Goal: Contribute content: Add original content to the website for others to see

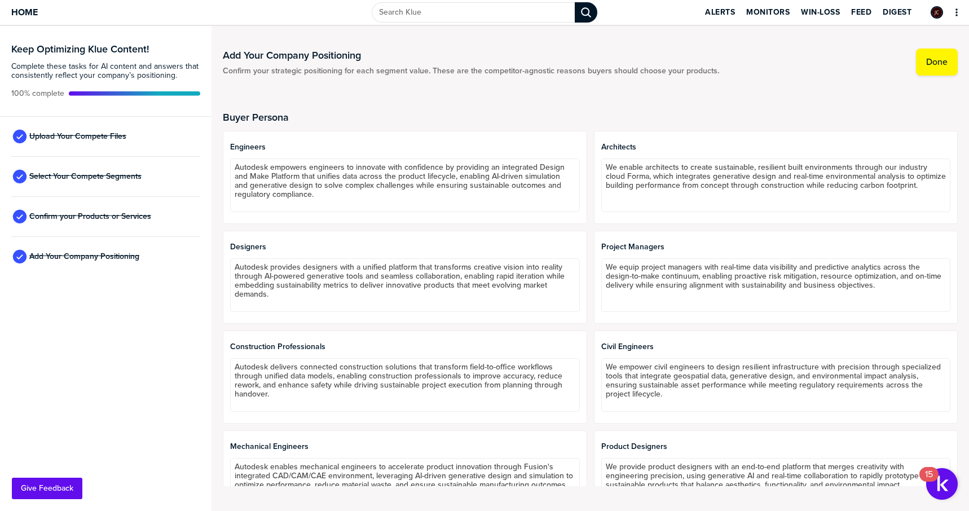
click at [129, 133] on div "Upload Your Compete Files" at bounding box center [105, 137] width 189 height 40
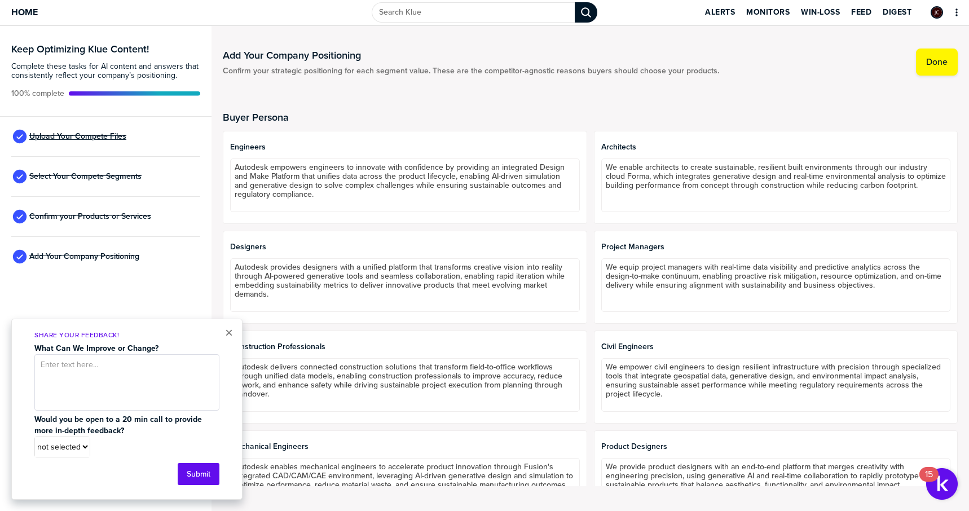
click at [98, 140] on span "Upload Your Compete Files" at bounding box center [77, 136] width 97 height 9
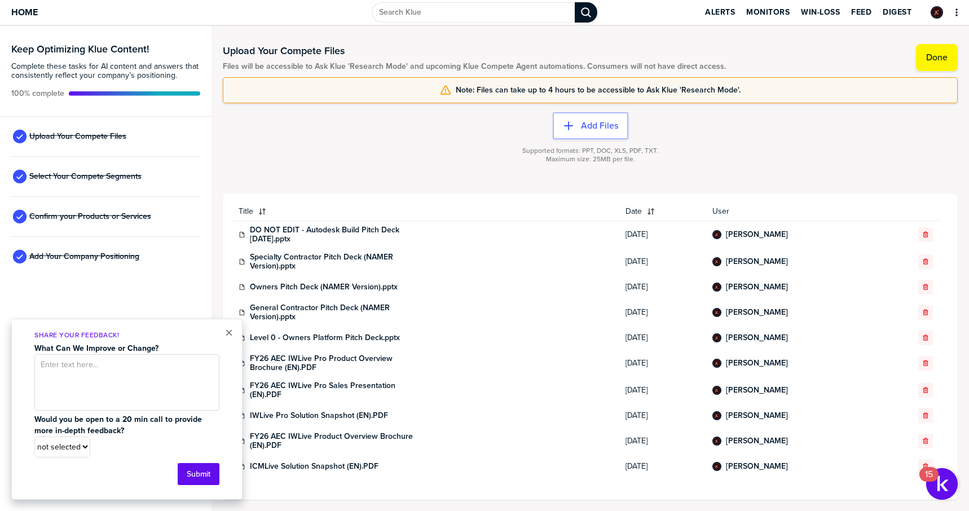
click at [803, 140] on div "Supported formats: PPT, DOC, XLS, PDF, TXT. Maximum size: 25MB per file." at bounding box center [590, 161] width 735 height 45
click at [600, 114] on button "Add Files" at bounding box center [591, 125] width 76 height 27
click at [609, 129] on label "Add Files" at bounding box center [599, 125] width 37 height 11
click at [591, 128] on label "Add Files" at bounding box center [599, 125] width 37 height 11
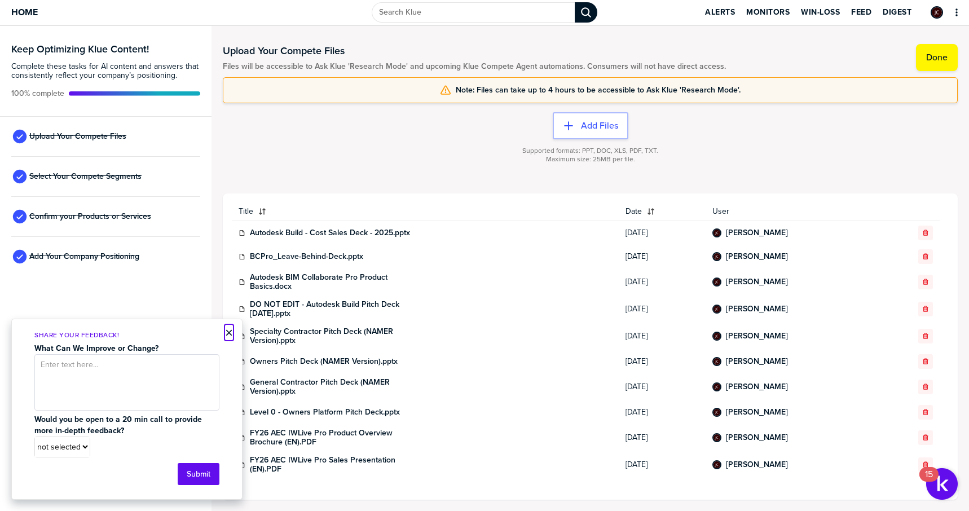
click at [227, 333] on button "×" at bounding box center [229, 333] width 8 height 14
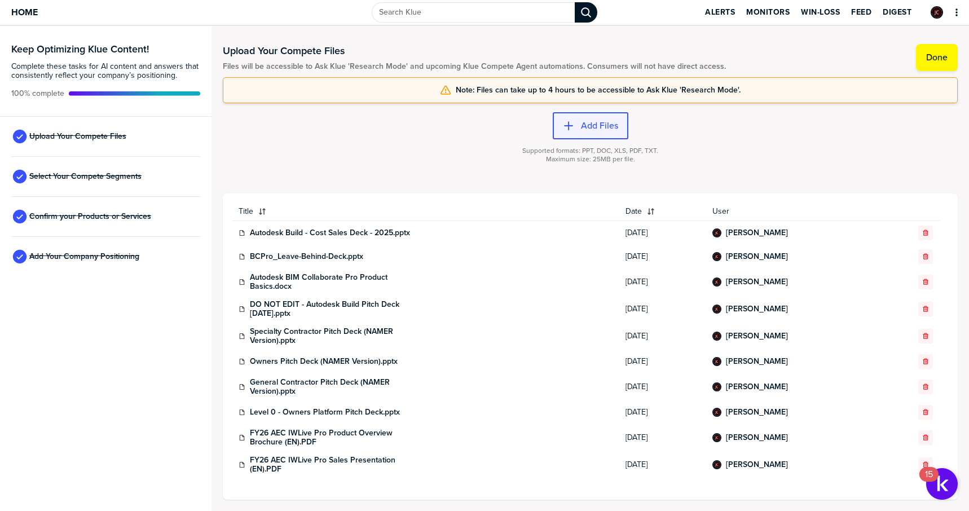
click at [573, 121] on icon "button" at bounding box center [568, 125] width 11 height 11
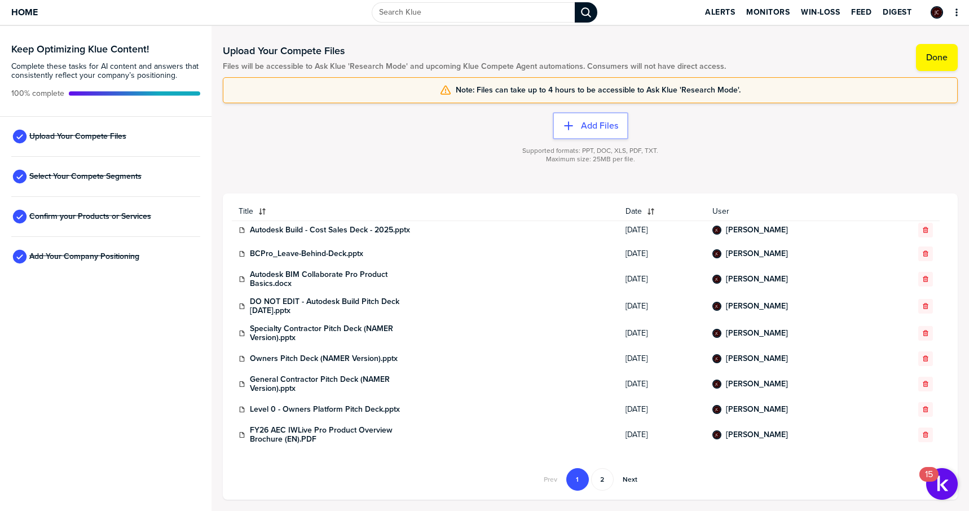
scroll to position [27, 0]
click at [607, 130] on label "Add Files" at bounding box center [599, 125] width 37 height 11
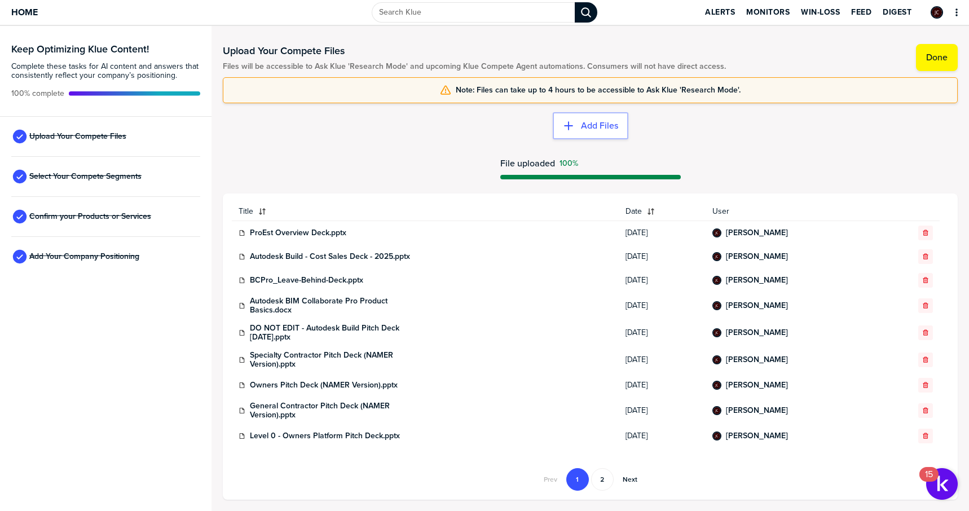
scroll to position [54, 0]
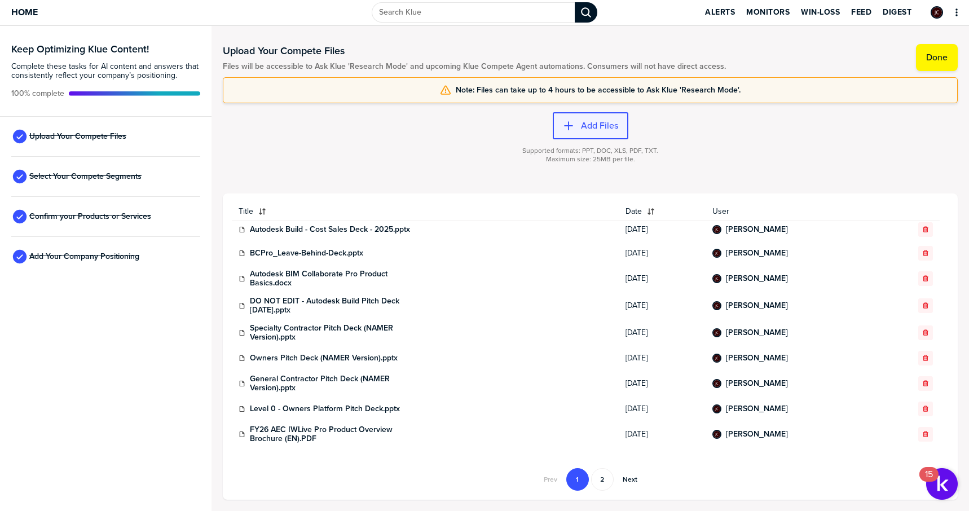
click at [579, 133] on button "Add Files" at bounding box center [591, 125] width 76 height 27
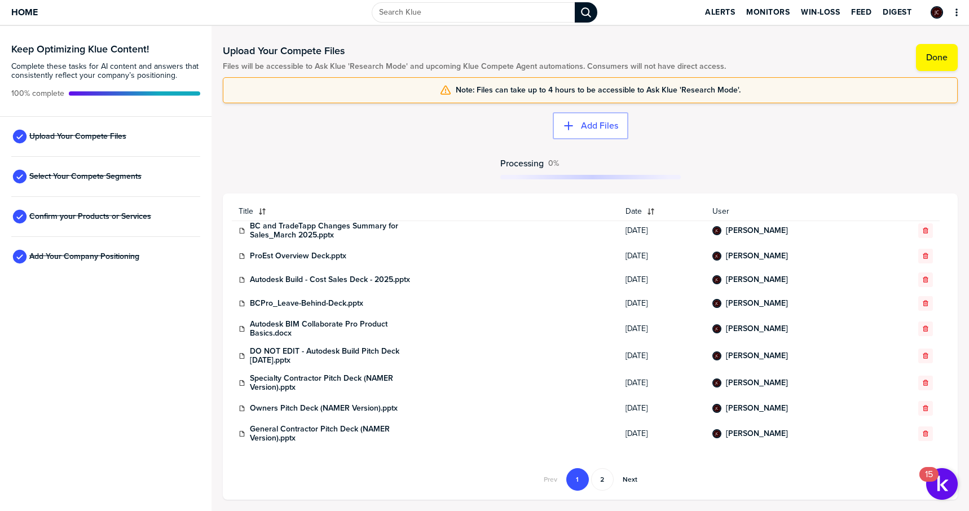
scroll to position [0, 0]
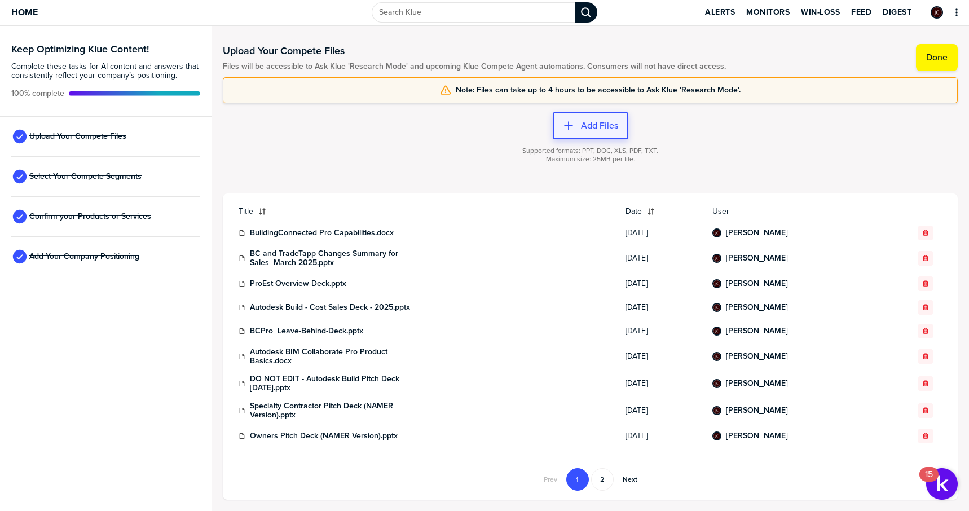
drag, startPoint x: 583, startPoint y: 107, endPoint x: 584, endPoint y: 113, distance: 6.9
click at [583, 106] on div "Add Files Supported formats: PPT, DOC, XLS, PDF, TXT. Maximum size: 25MB per fi…" at bounding box center [590, 148] width 735 height 90
click at [585, 120] on label "Add Files" at bounding box center [599, 125] width 37 height 11
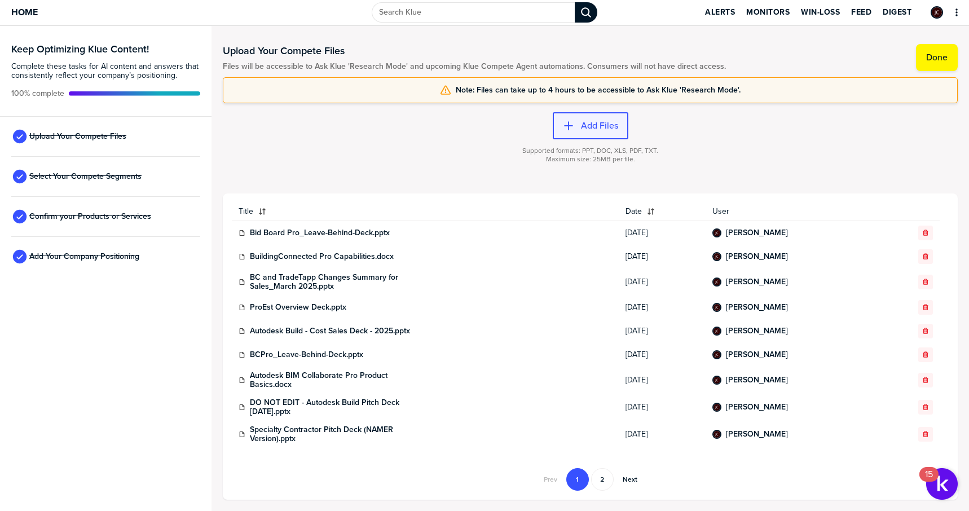
click at [596, 127] on label "Add Files" at bounding box center [599, 125] width 37 height 11
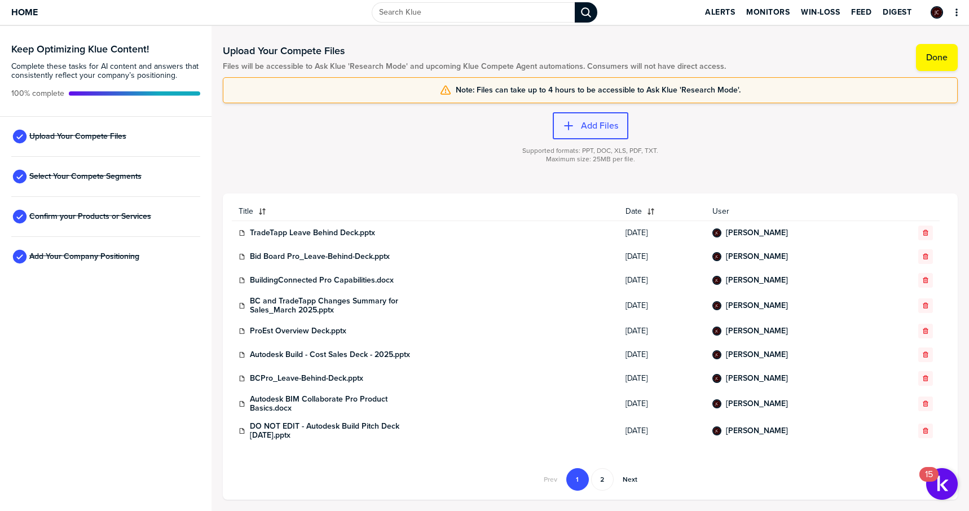
click at [606, 127] on label "Add Files" at bounding box center [599, 125] width 37 height 11
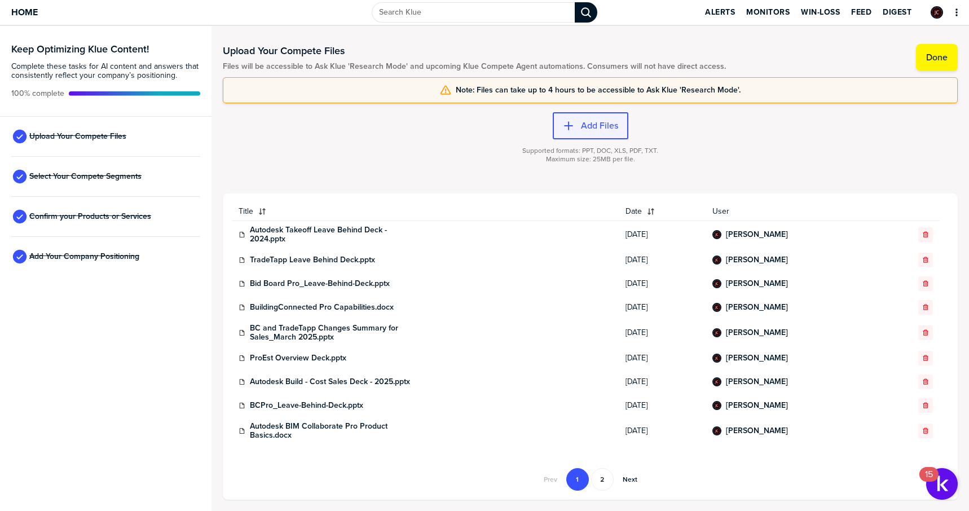
click at [594, 130] on label "Add Files" at bounding box center [599, 125] width 37 height 11
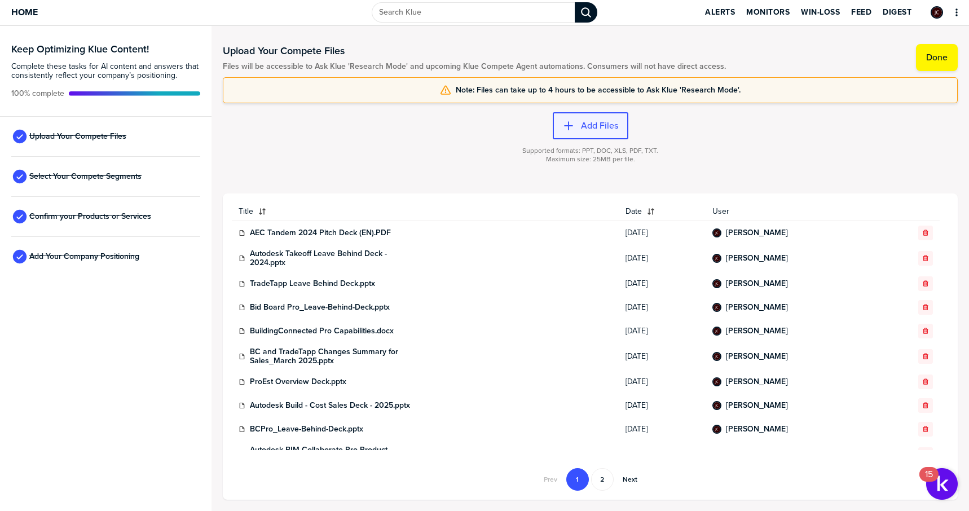
click at [579, 133] on button "Add Files" at bounding box center [591, 125] width 76 height 27
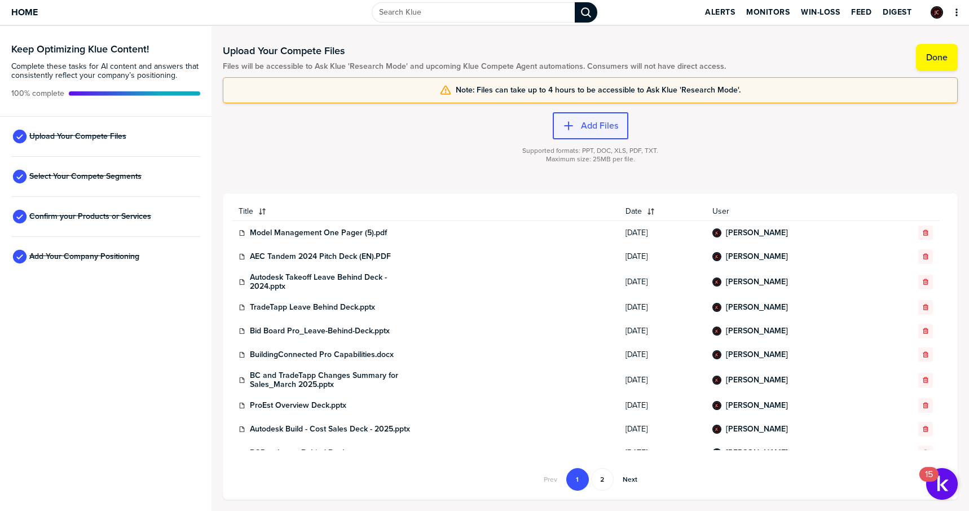
click at [566, 131] on button "Add Files" at bounding box center [591, 125] width 76 height 27
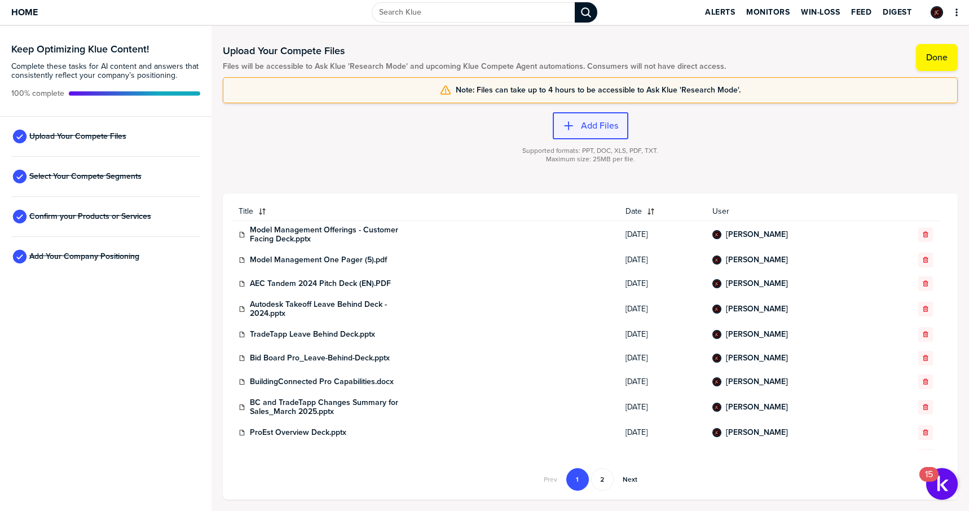
click at [575, 131] on div "button" at bounding box center [577, 125] width 7 height 11
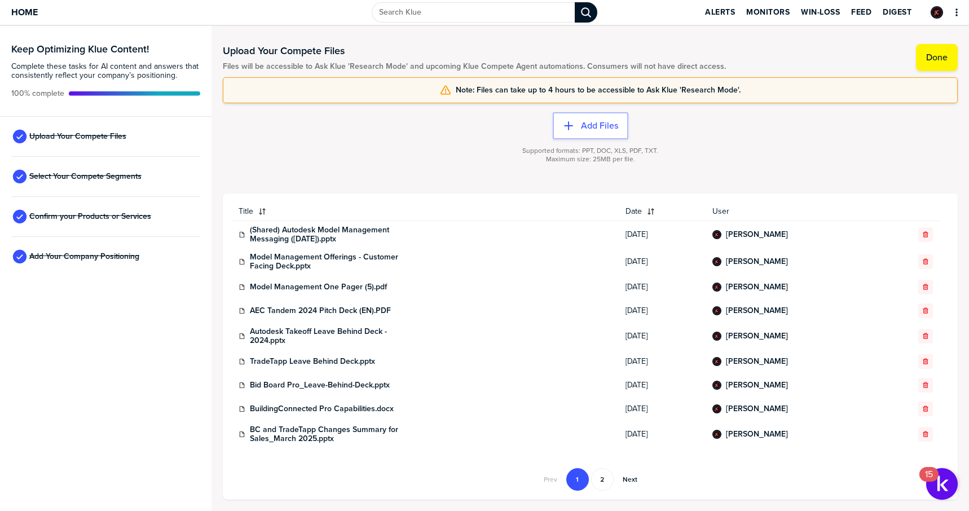
click at [575, 139] on div "Supported formats: PPT, DOC, XLS, PDF, TXT. Maximum size: 25MB per file." at bounding box center [590, 161] width 735 height 45
click at [597, 127] on label "Add Files" at bounding box center [599, 125] width 37 height 11
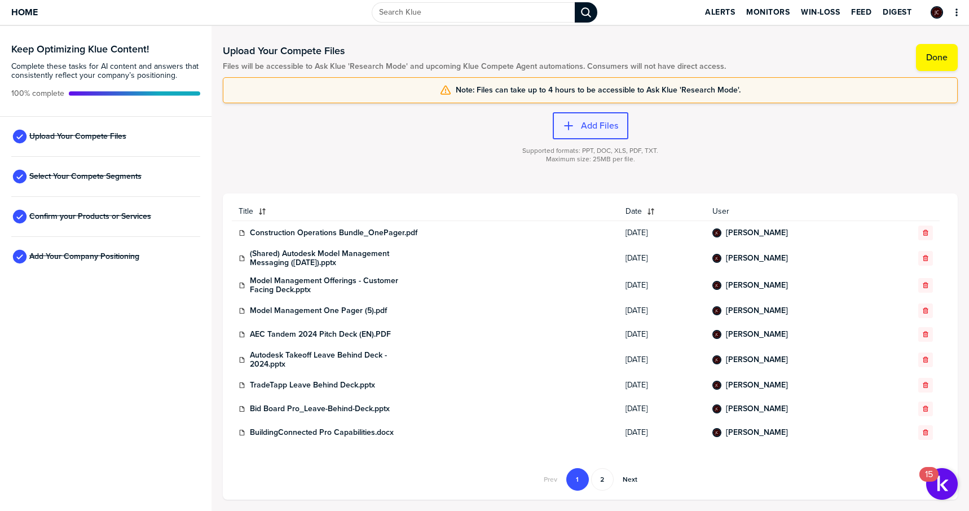
click at [583, 125] on label "Add Files" at bounding box center [599, 125] width 37 height 11
click at [606, 149] on span "Supported formats: PPT, DOC, XLS, PDF, TXT." at bounding box center [590, 151] width 136 height 8
click at [602, 129] on label "Add Files" at bounding box center [599, 125] width 37 height 11
click at [531, 158] on span "Processing" at bounding box center [521, 163] width 43 height 10
click at [594, 117] on button "Add Files" at bounding box center [591, 125] width 76 height 27
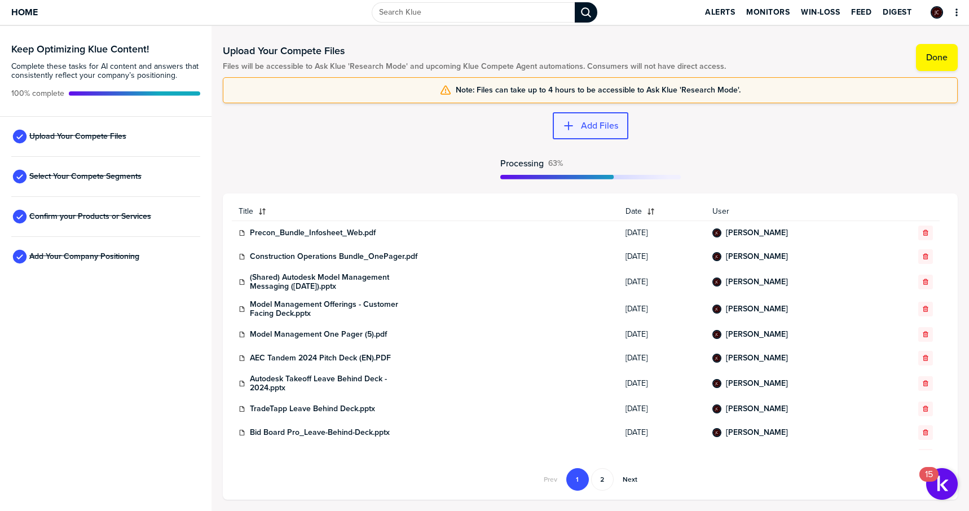
click at [601, 136] on button "Add Files" at bounding box center [591, 125] width 76 height 27
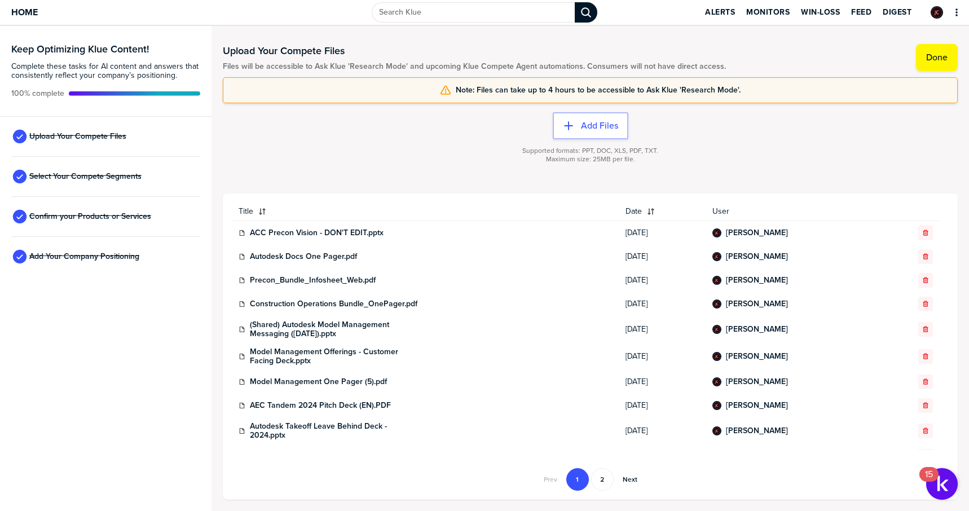
click at [666, 254] on span "[DATE]" at bounding box center [662, 256] width 73 height 9
click at [673, 281] on span "[DATE]" at bounding box center [662, 280] width 73 height 9
click at [673, 307] on span "[DATE]" at bounding box center [662, 304] width 73 height 9
click at [673, 327] on span "[DATE]" at bounding box center [662, 329] width 73 height 9
click at [673, 355] on span "[DATE]" at bounding box center [662, 356] width 73 height 9
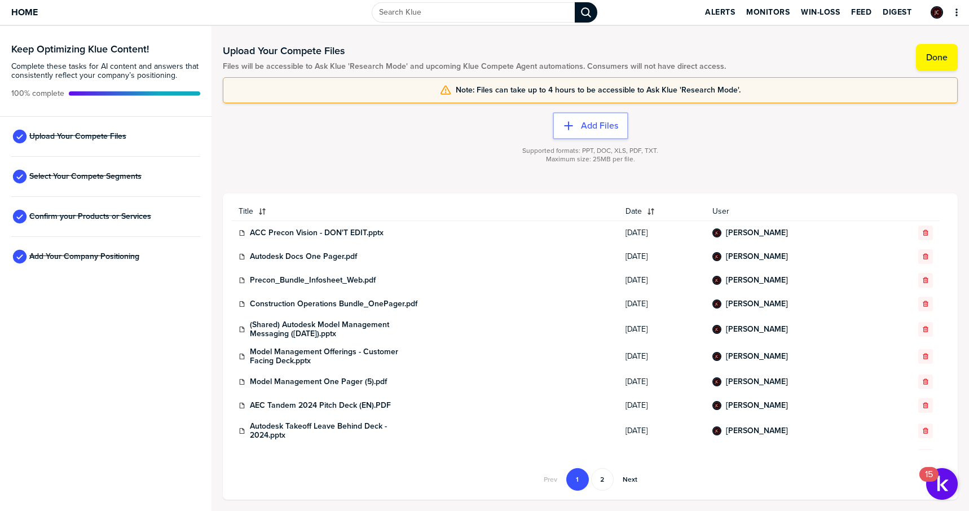
click at [676, 378] on span "[DATE]" at bounding box center [662, 381] width 73 height 9
click at [670, 407] on span "[DATE]" at bounding box center [662, 405] width 73 height 9
click at [666, 430] on span "[DATE]" at bounding box center [662, 430] width 73 height 9
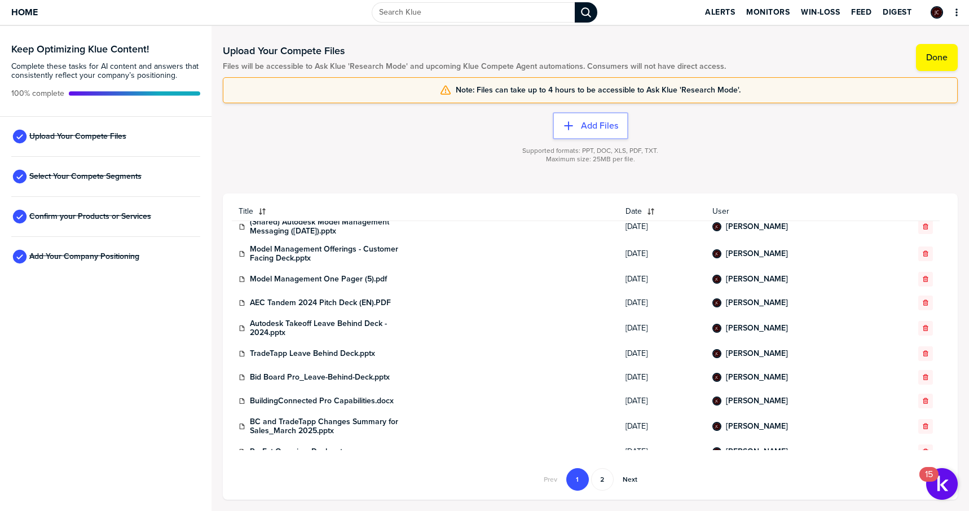
scroll to position [177, 0]
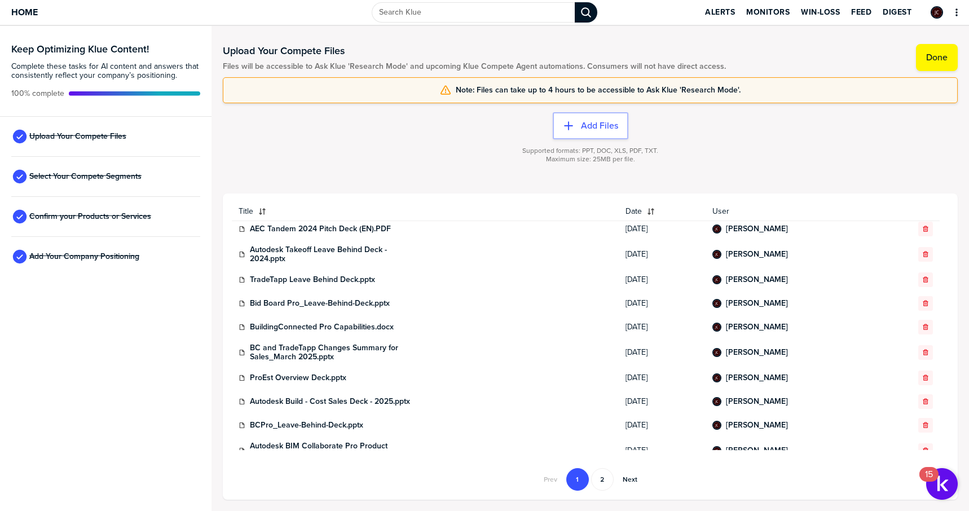
click at [650, 279] on span "[DATE]" at bounding box center [662, 279] width 73 height 9
click at [654, 304] on span "[DATE]" at bounding box center [662, 303] width 73 height 9
click at [655, 334] on td "[DATE]" at bounding box center [662, 327] width 87 height 24
click at [655, 354] on span "[DATE]" at bounding box center [662, 352] width 73 height 9
click at [657, 377] on span "[DATE]" at bounding box center [662, 377] width 73 height 9
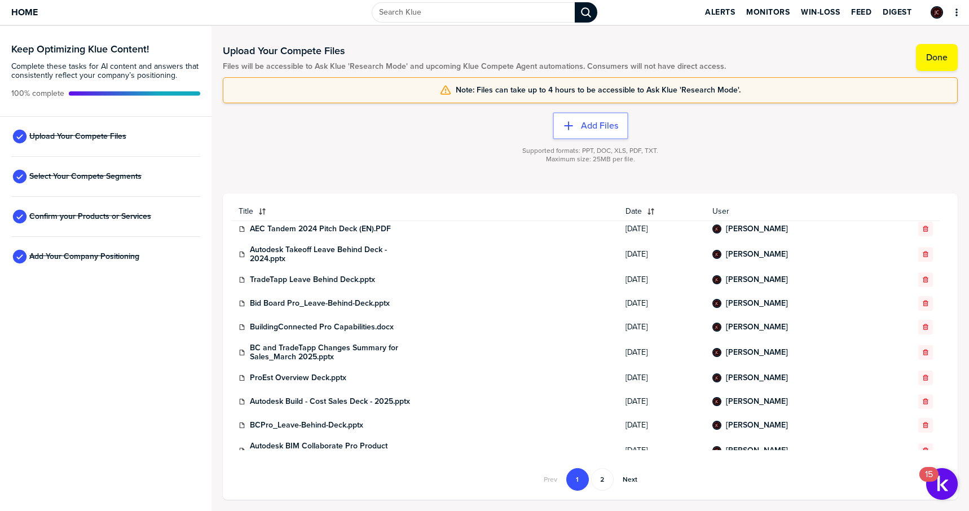
click at [657, 391] on td "[DATE]" at bounding box center [662, 402] width 87 height 24
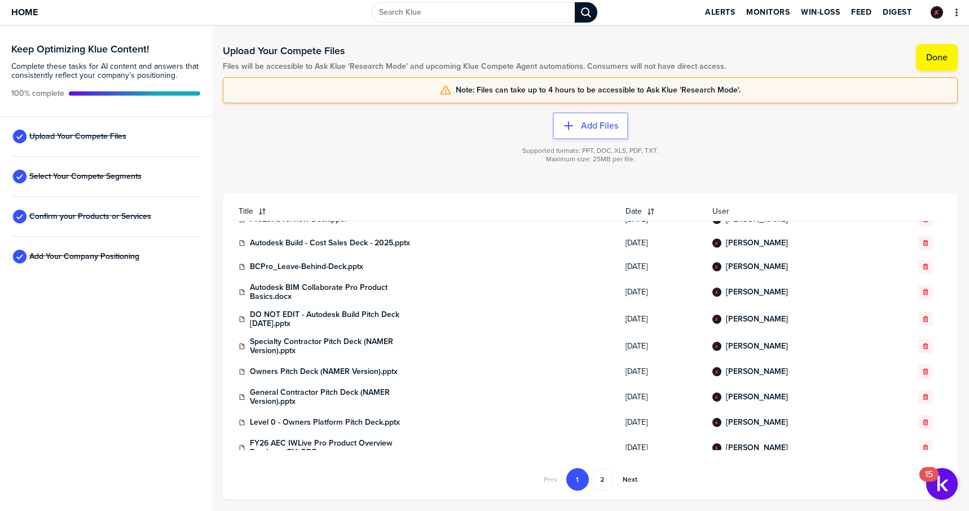
scroll to position [333, 0]
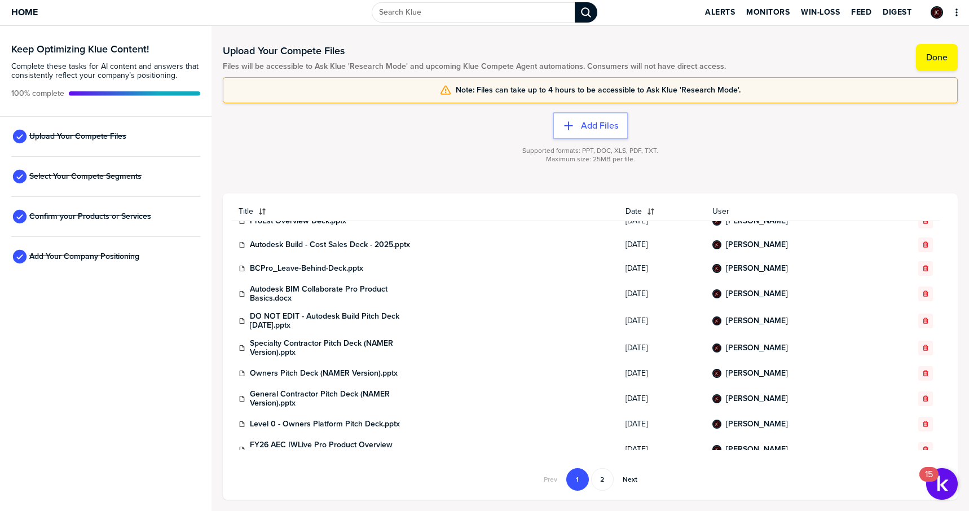
click at [659, 276] on td "[DATE]" at bounding box center [662, 269] width 87 height 24
click at [658, 293] on span "[DATE]" at bounding box center [662, 293] width 73 height 9
click at [662, 321] on span "[DATE]" at bounding box center [662, 320] width 73 height 9
click at [661, 344] on span "[DATE]" at bounding box center [662, 347] width 73 height 9
click at [658, 363] on td "[DATE]" at bounding box center [662, 374] width 87 height 24
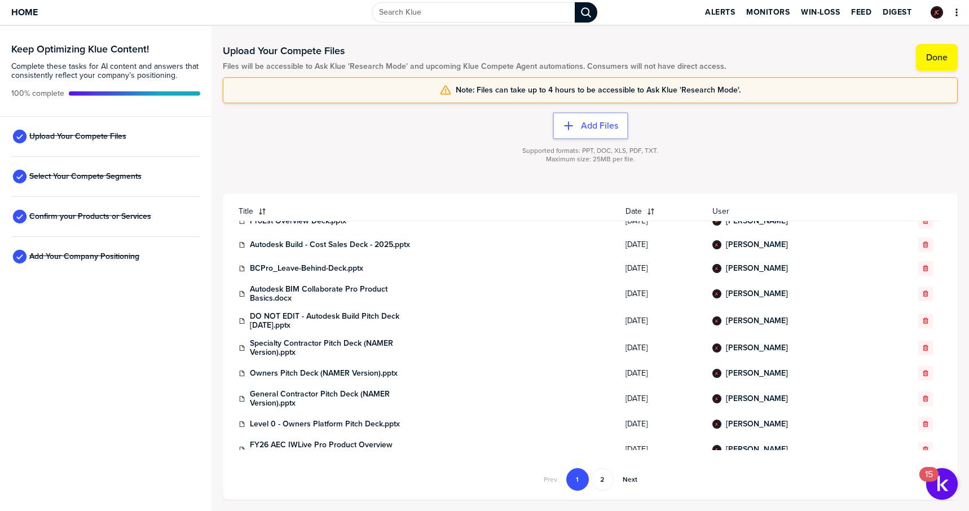
click at [658, 389] on td "[DATE]" at bounding box center [662, 398] width 87 height 27
click at [657, 420] on span "[DATE]" at bounding box center [662, 424] width 73 height 9
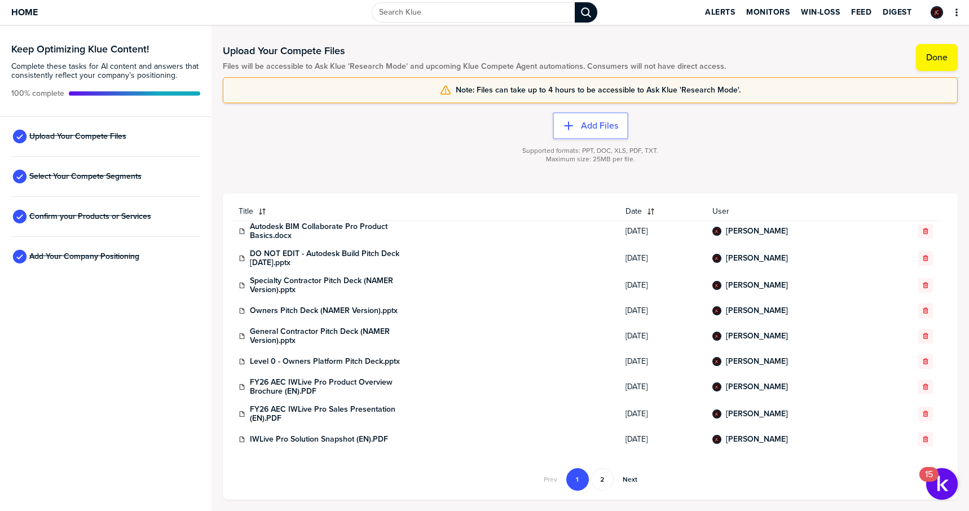
scroll to position [397, 0]
